Goal: Book appointment/travel/reservation

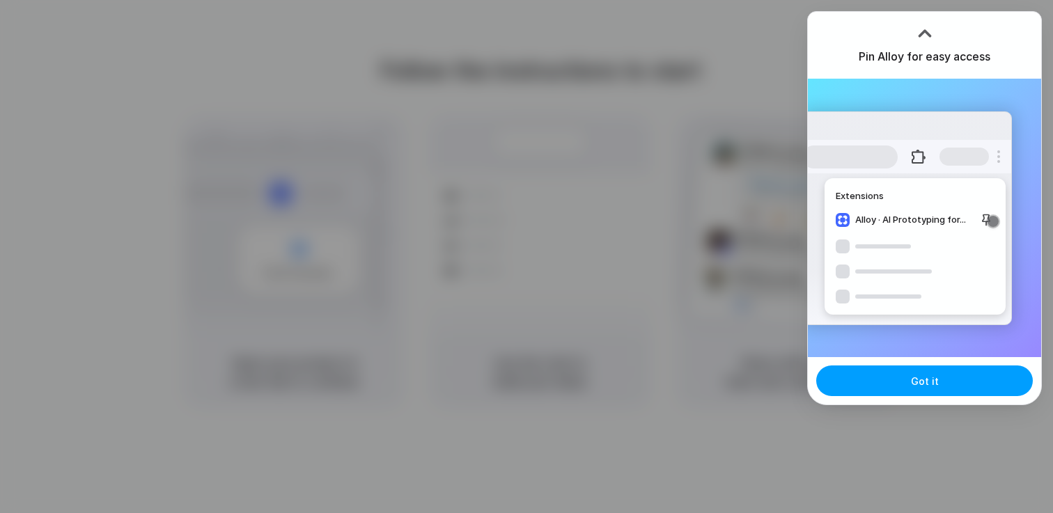
click at [952, 393] on button "Got it" at bounding box center [924, 381] width 217 height 31
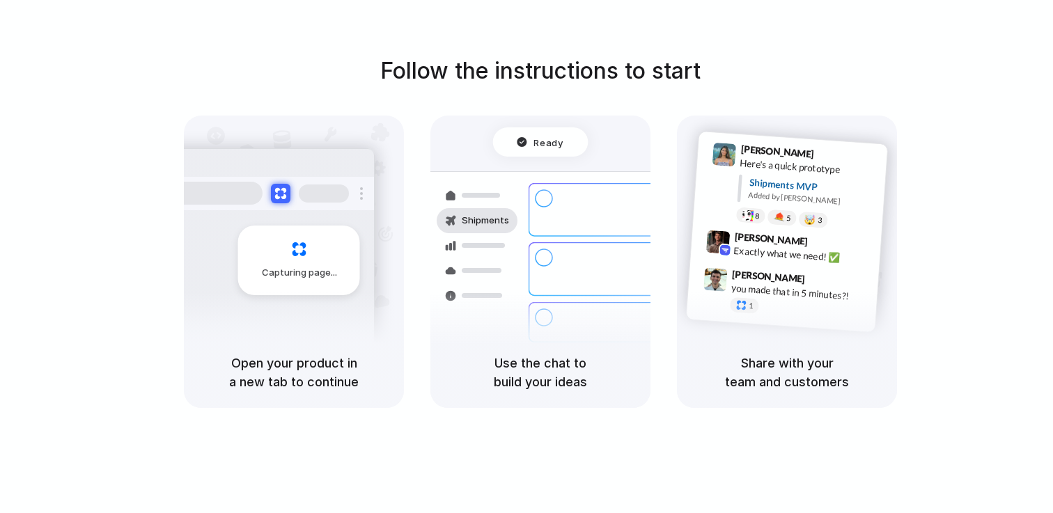
click at [733, 318] on div "Lily Parker 9:41 AM Here's a quick prototype Shipments MVP Added by Alloy 8 5 🤯…" at bounding box center [787, 232] width 203 height 202
click at [604, 318] on div "Container from Shanghai 40ft • ETA Dec 28 • In transit Express delivery to NYC …" at bounding box center [591, 269] width 148 height 195
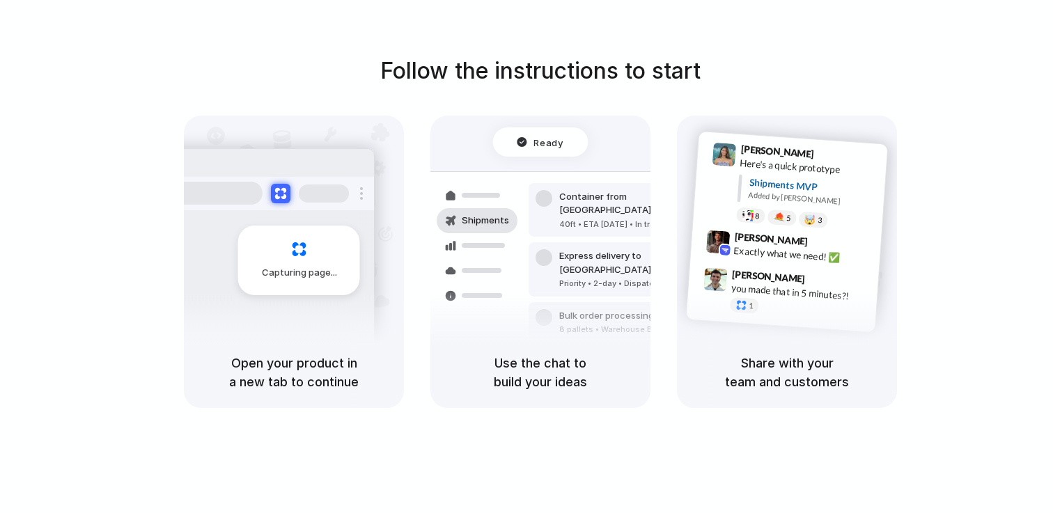
click at [560, 150] on div "Ready" at bounding box center [540, 141] width 95 height 29
click at [520, 380] on h5 "Use the chat to build your ideas" at bounding box center [540, 373] width 187 height 38
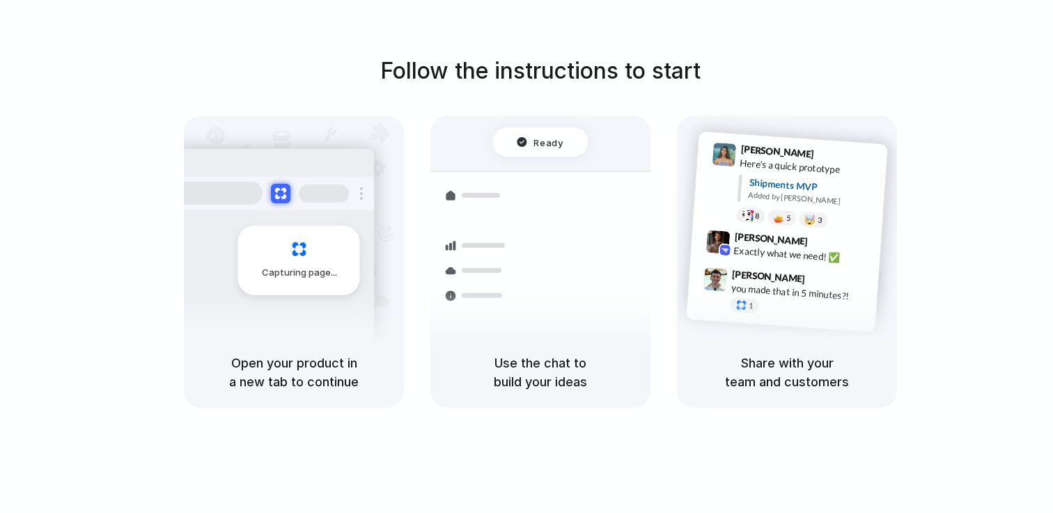
click at [352, 235] on div "Capturing page" at bounding box center [299, 261] width 122 height 70
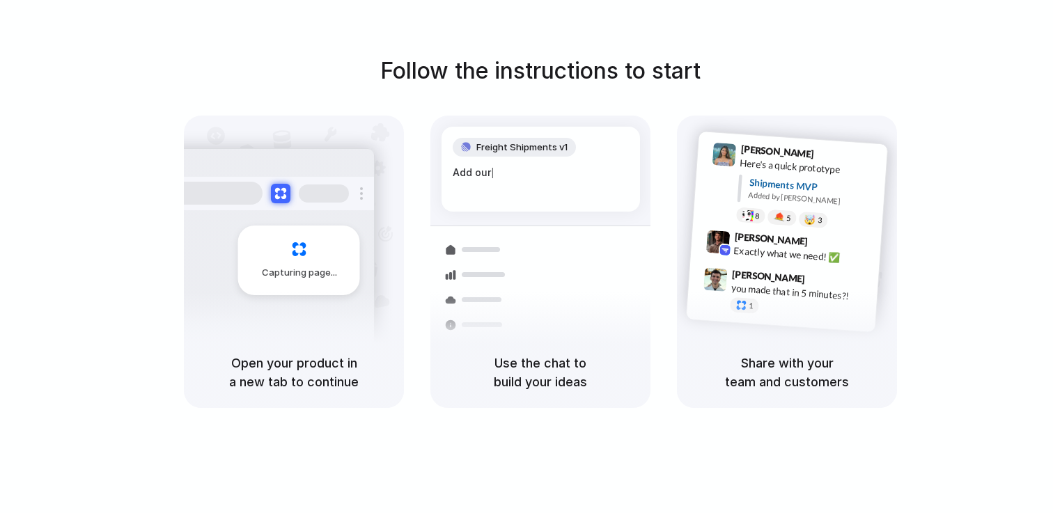
click at [532, 153] on span "Freight Shipments v1" at bounding box center [521, 148] width 91 height 14
click at [314, 325] on div "Capturing page" at bounding box center [269, 255] width 210 height 214
click at [308, 270] on span "Capturing page" at bounding box center [300, 273] width 77 height 14
click at [310, 377] on h5 "Open your product in a new tab to continue" at bounding box center [294, 373] width 187 height 38
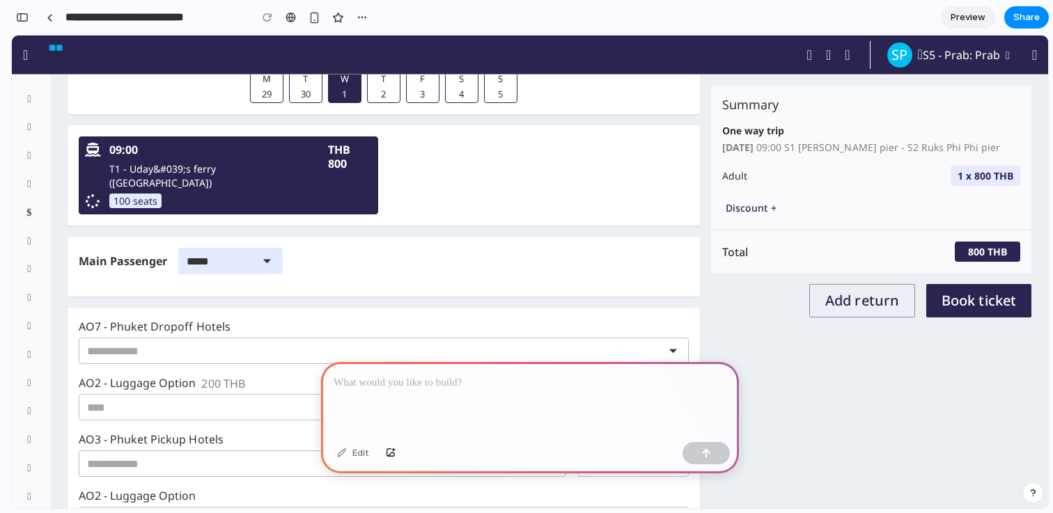
scroll to position [213, 0]
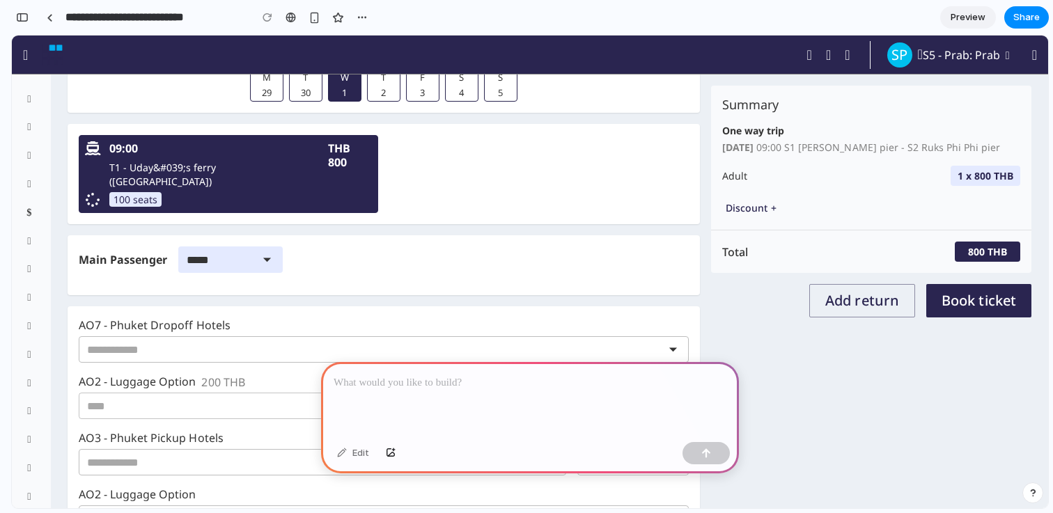
click at [402, 392] on div at bounding box center [530, 399] width 418 height 75
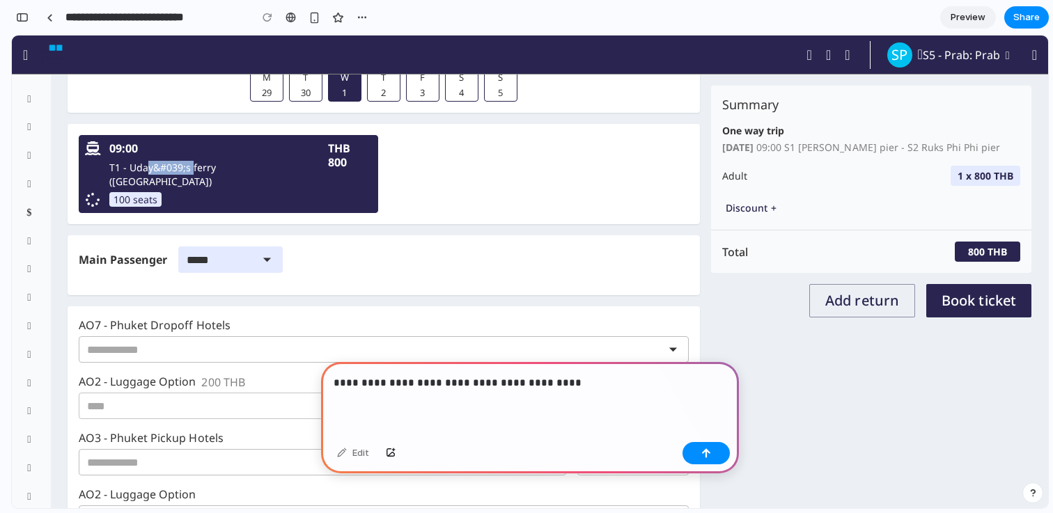
drag, startPoint x: 192, startPoint y: 164, endPoint x: 149, endPoint y: 172, distance: 44.0
click at [149, 172] on p "T1 - Uday&#039;s ferry (Phuket)" at bounding box center [214, 175] width 211 height 28
copy p "y&#039;s"
click at [644, 386] on p "**********" at bounding box center [530, 383] width 393 height 17
click at [564, 382] on p "**********" at bounding box center [530, 383] width 393 height 17
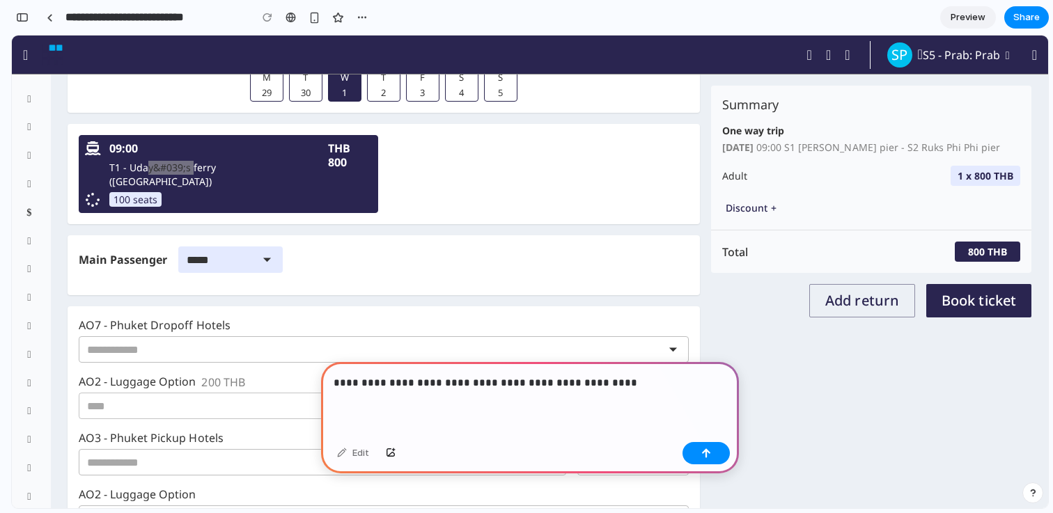
click at [675, 377] on p "**********" at bounding box center [530, 383] width 393 height 17
click at [706, 447] on button "button" at bounding box center [705, 453] width 47 height 22
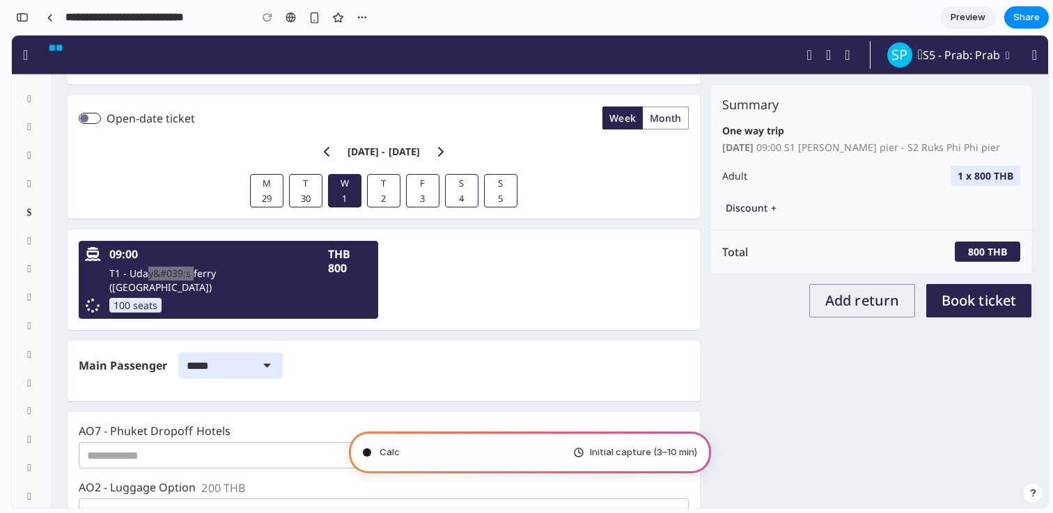
scroll to position [82, 0]
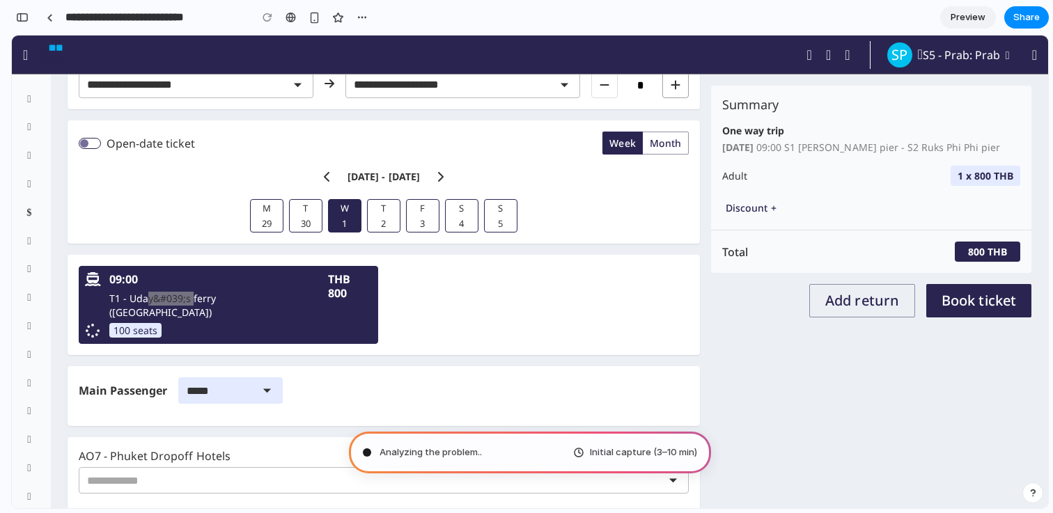
click at [443, 458] on span "Analyzing the problem .." at bounding box center [431, 453] width 102 height 14
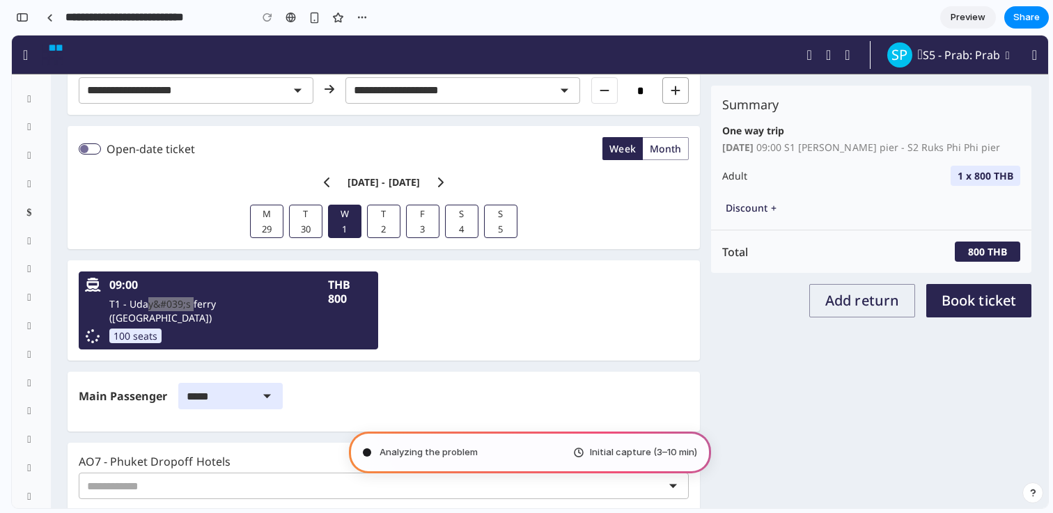
scroll to position [79, 0]
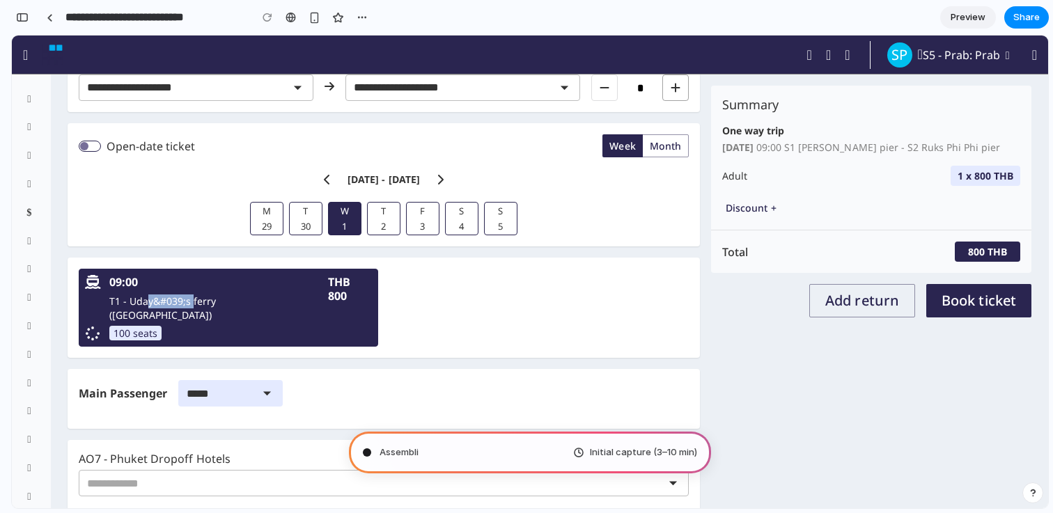
click at [965, 313] on button "Book ticket" at bounding box center [978, 300] width 105 height 33
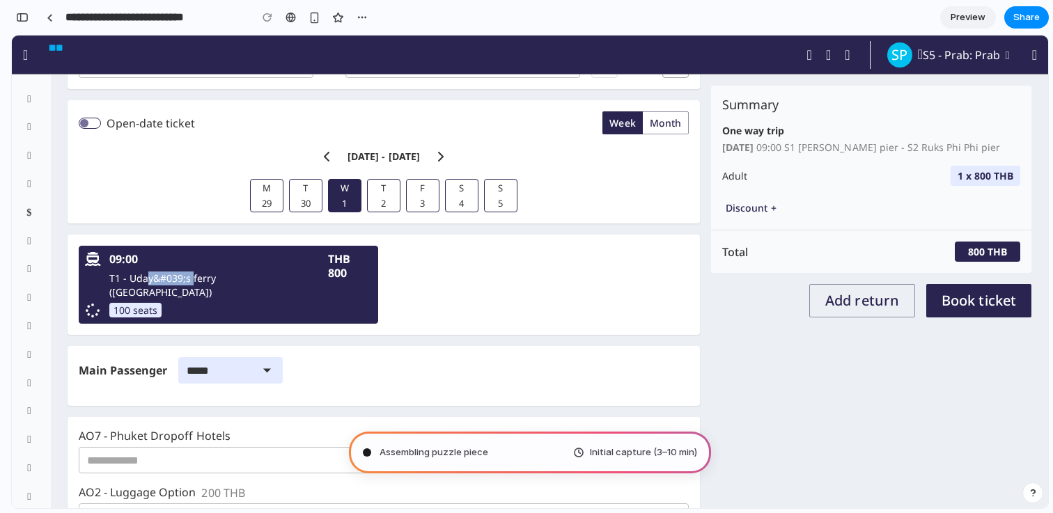
scroll to position [114, 0]
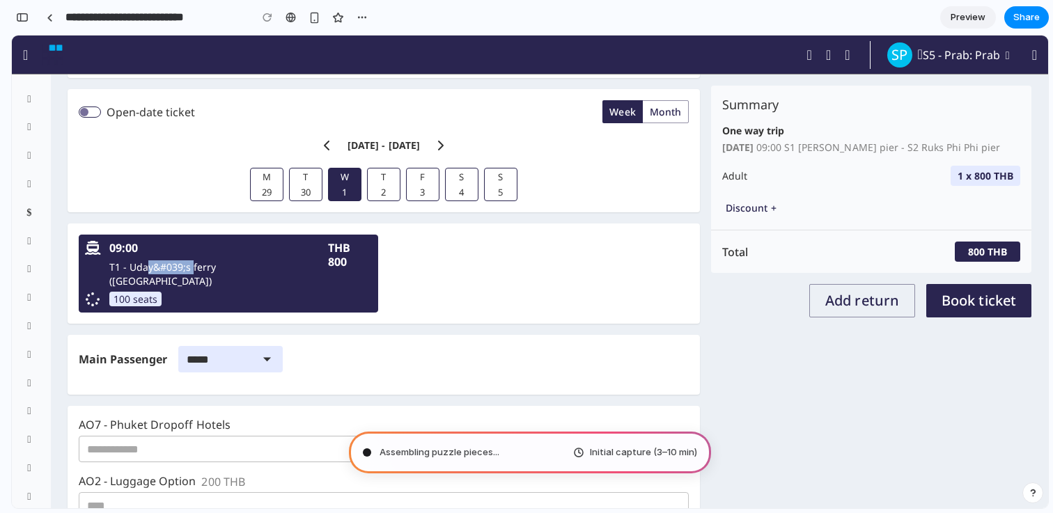
click at [266, 350] on icon "Open" at bounding box center [267, 359] width 19 height 19
click at [265, 361] on div "Main Passenger ***** ​" at bounding box center [384, 365] width 610 height 38
click at [265, 351] on icon "Open" at bounding box center [267, 359] width 19 height 19
click at [313, 357] on div "Main Passenger ***** ​" at bounding box center [384, 359] width 610 height 26
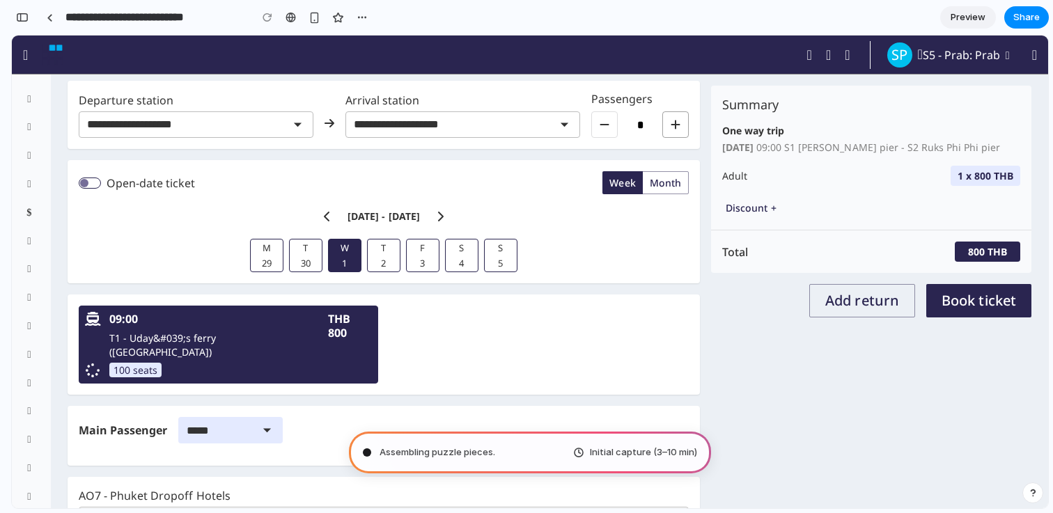
scroll to position [29, 0]
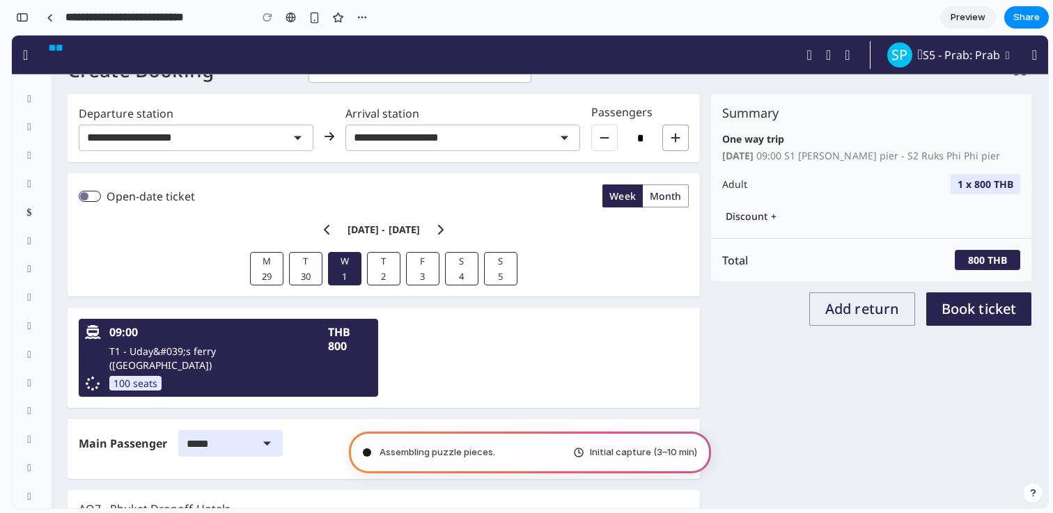
click at [482, 459] on div "Assembling puzzle pieces . Initial capture (3–10 min)" at bounding box center [530, 453] width 362 height 42
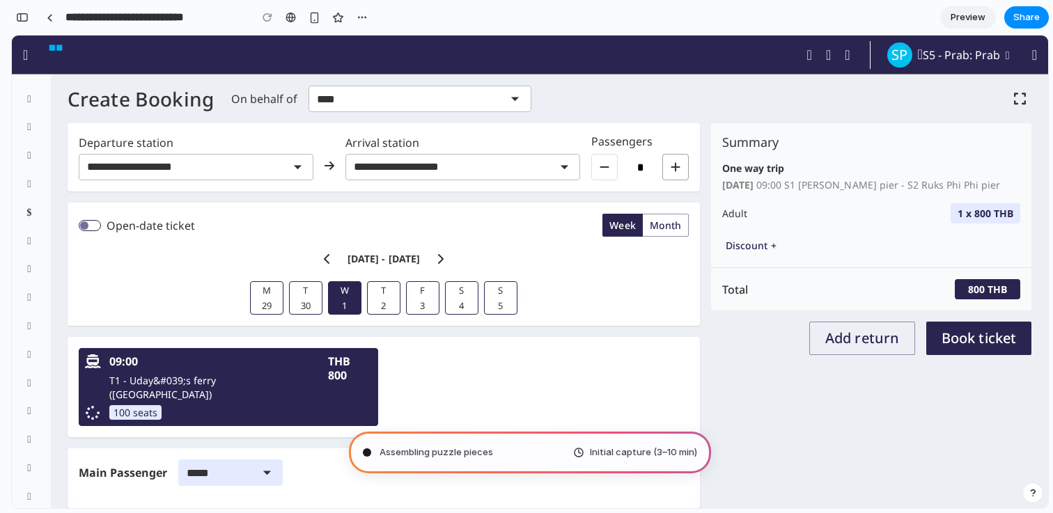
scroll to position [340, 0]
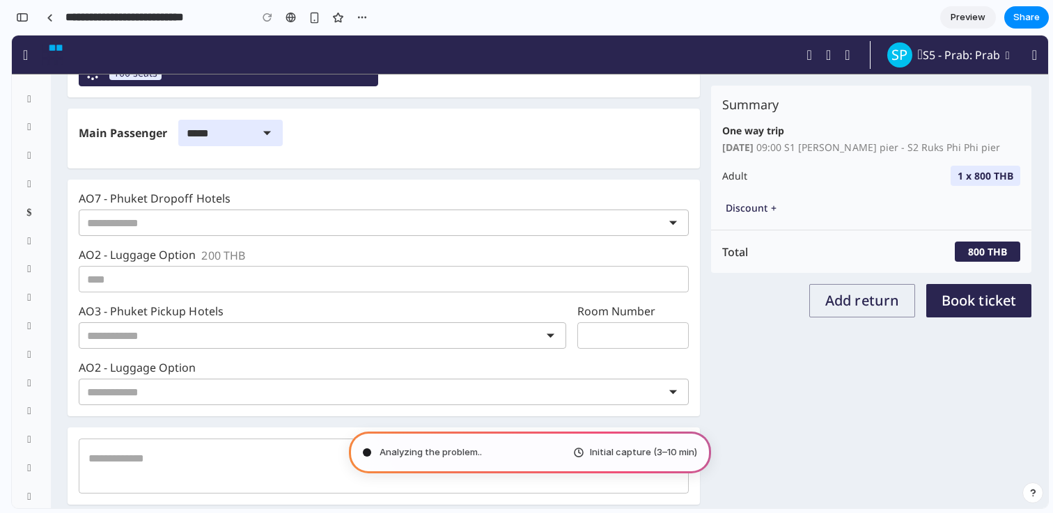
type input "**********"
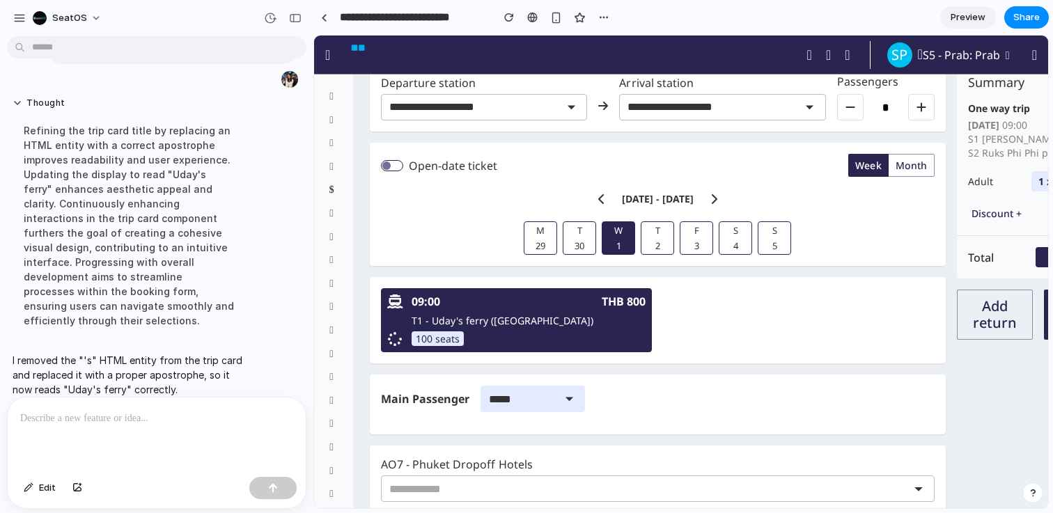
scroll to position [0, 0]
